Goal: Find specific page/section: Find specific page/section

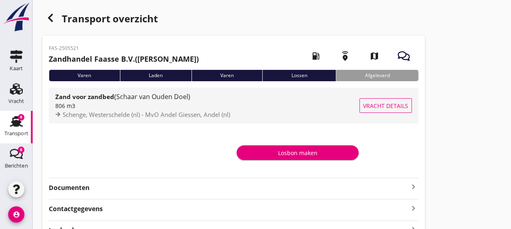
click at [263, 105] on div "806 m3" at bounding box center [207, 106] width 304 height 9
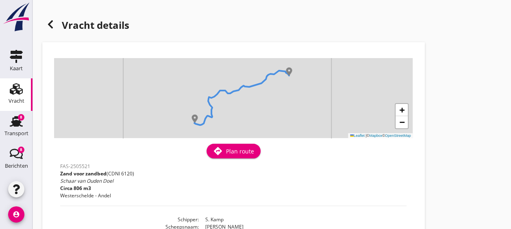
click at [289, 78] on div "+ − Leaflet | © Mapbox © OpenStreetMap" at bounding box center [233, 98] width 358 height 80
click at [285, 78] on div "+ − Leaflet | © Mapbox © OpenStreetMap" at bounding box center [233, 98] width 358 height 80
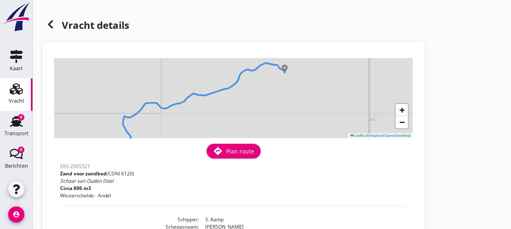
click at [284, 78] on div "+ − Leaflet | © Mapbox © OpenStreetMap" at bounding box center [233, 98] width 358 height 80
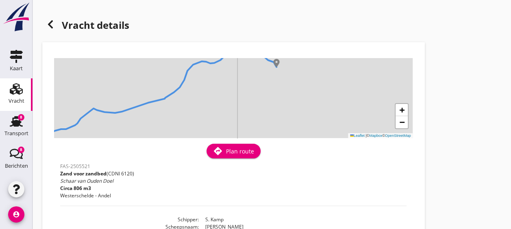
click at [278, 76] on div "+ − Leaflet | © Mapbox © OpenStreetMap" at bounding box center [233, 98] width 358 height 80
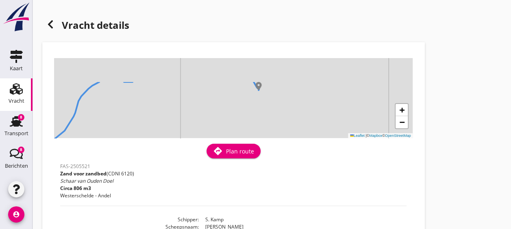
drag, startPoint x: 271, startPoint y: 75, endPoint x: 261, endPoint y: 110, distance: 36.2
click at [261, 110] on div "+ − Leaflet | © Mapbox © OpenStreetMap" at bounding box center [233, 98] width 358 height 80
click at [255, 102] on div "+ − Leaflet | © Mapbox © OpenStreetMap" at bounding box center [233, 98] width 358 height 80
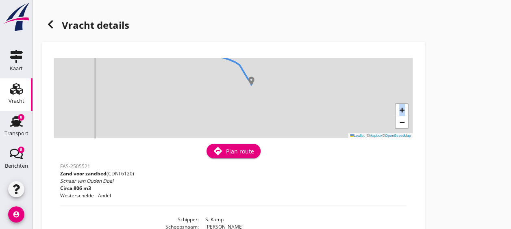
click at [255, 102] on div "+ − Leaflet | © Mapbox © OpenStreetMap" at bounding box center [233, 98] width 358 height 80
click at [250, 93] on div "+ − Leaflet | © Mapbox © OpenStreetMap" at bounding box center [233, 98] width 358 height 80
click at [249, 92] on div "+ − Leaflet | © Mapbox © OpenStreetMap" at bounding box center [233, 98] width 358 height 80
click at [246, 89] on div "+ − Leaflet | © Mapbox © OpenStreetMap" at bounding box center [233, 98] width 358 height 80
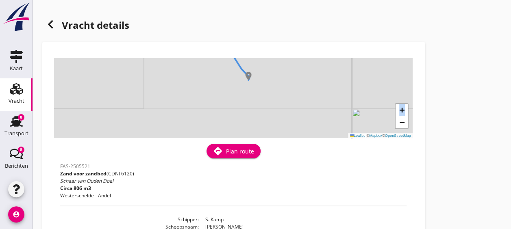
drag, startPoint x: 246, startPoint y: 89, endPoint x: 244, endPoint y: 84, distance: 6.2
click at [244, 84] on div "+ − Leaflet | © Mapbox © OpenStreetMap" at bounding box center [233, 98] width 358 height 80
